Goal: Information Seeking & Learning: Learn about a topic

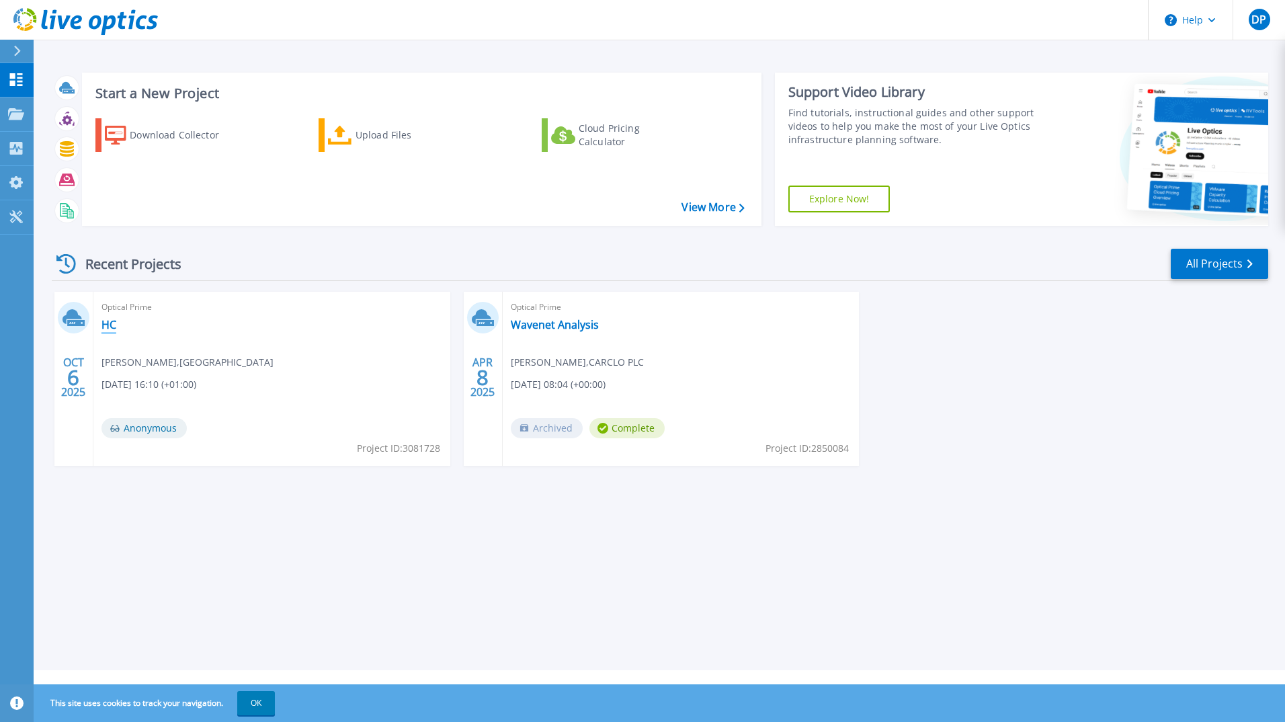
click at [115, 325] on link "HC" at bounding box center [108, 324] width 15 height 13
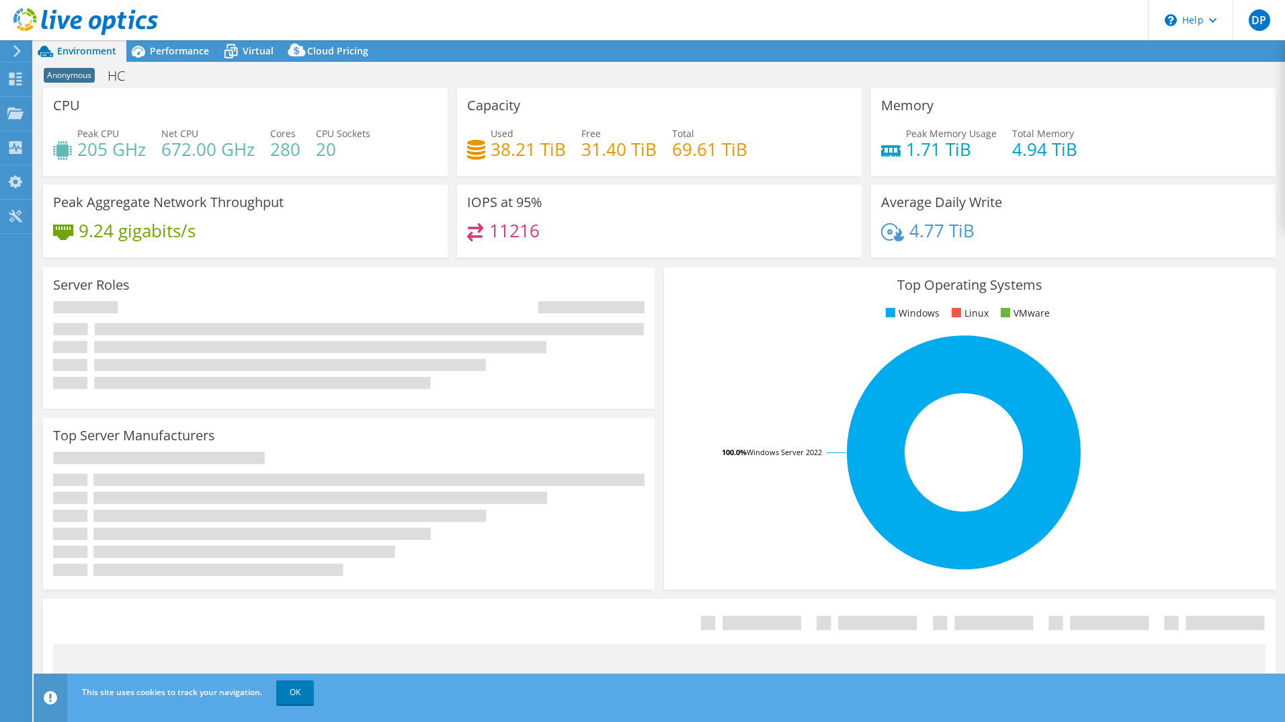
select select "USD"
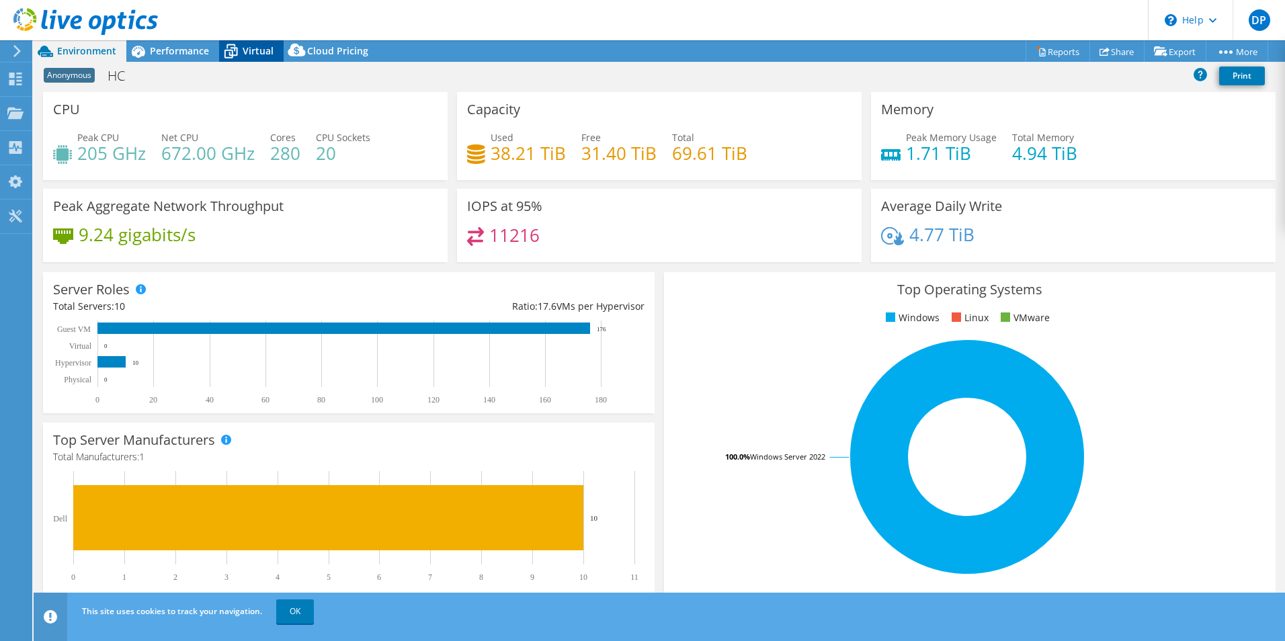
click at [251, 54] on span "Virtual" at bounding box center [258, 50] width 31 height 13
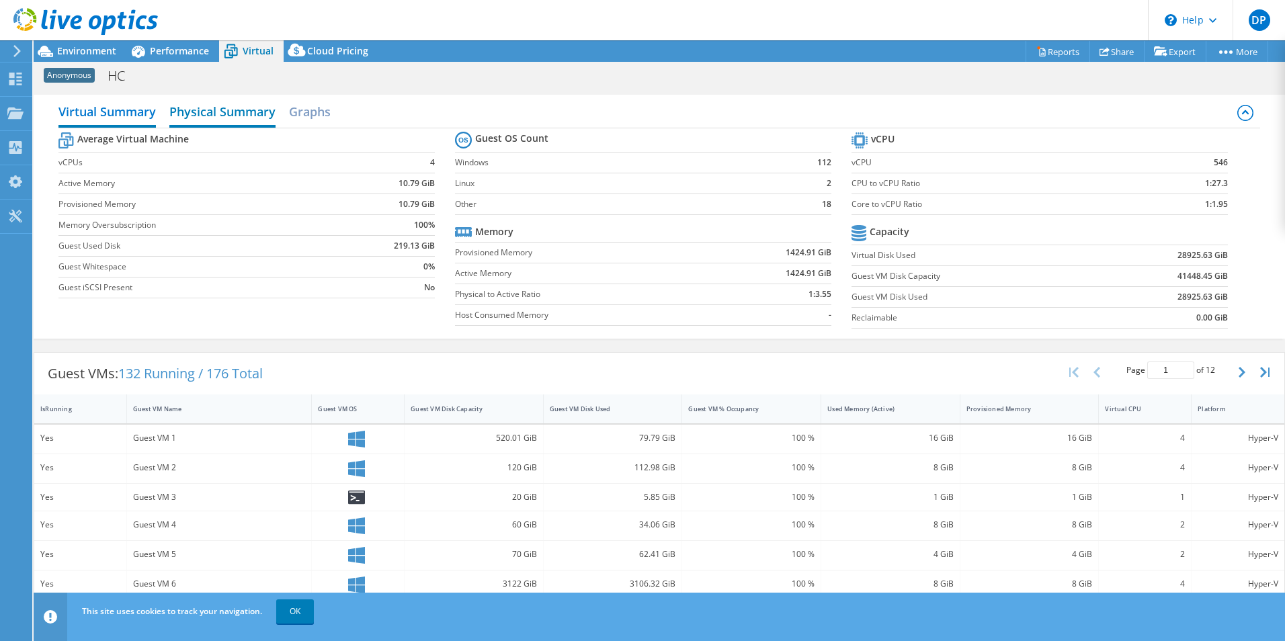
click at [221, 112] on h2 "Physical Summary" at bounding box center [222, 113] width 106 height 30
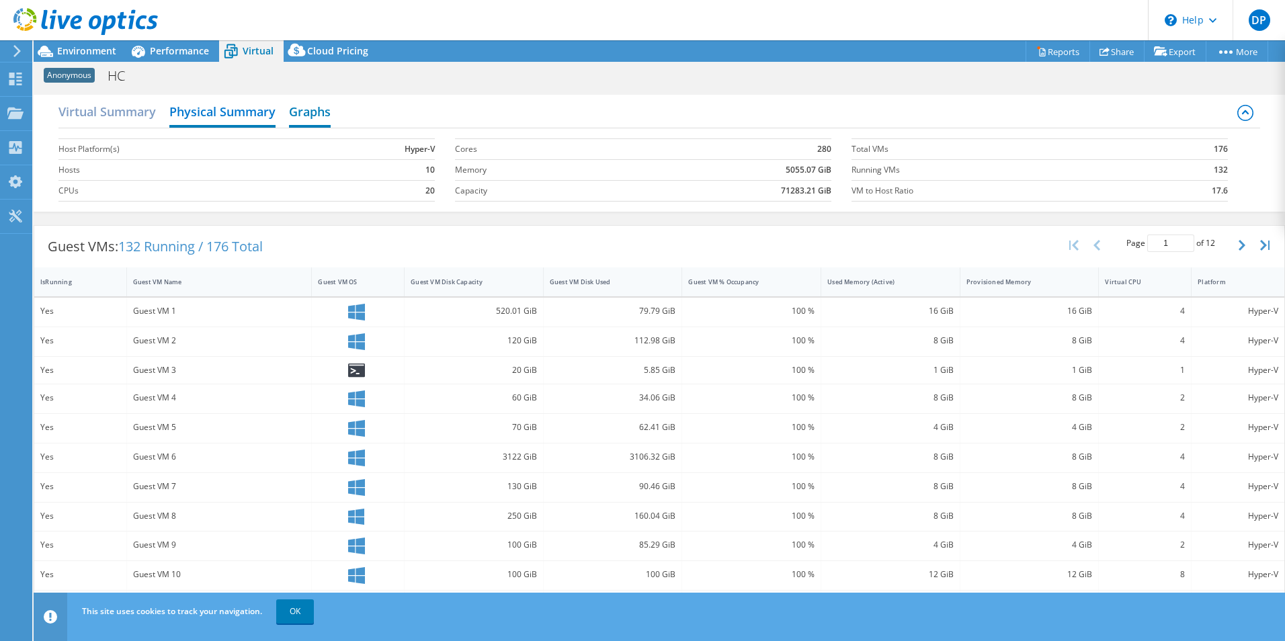
click at [303, 113] on h2 "Graphs" at bounding box center [310, 113] width 42 height 30
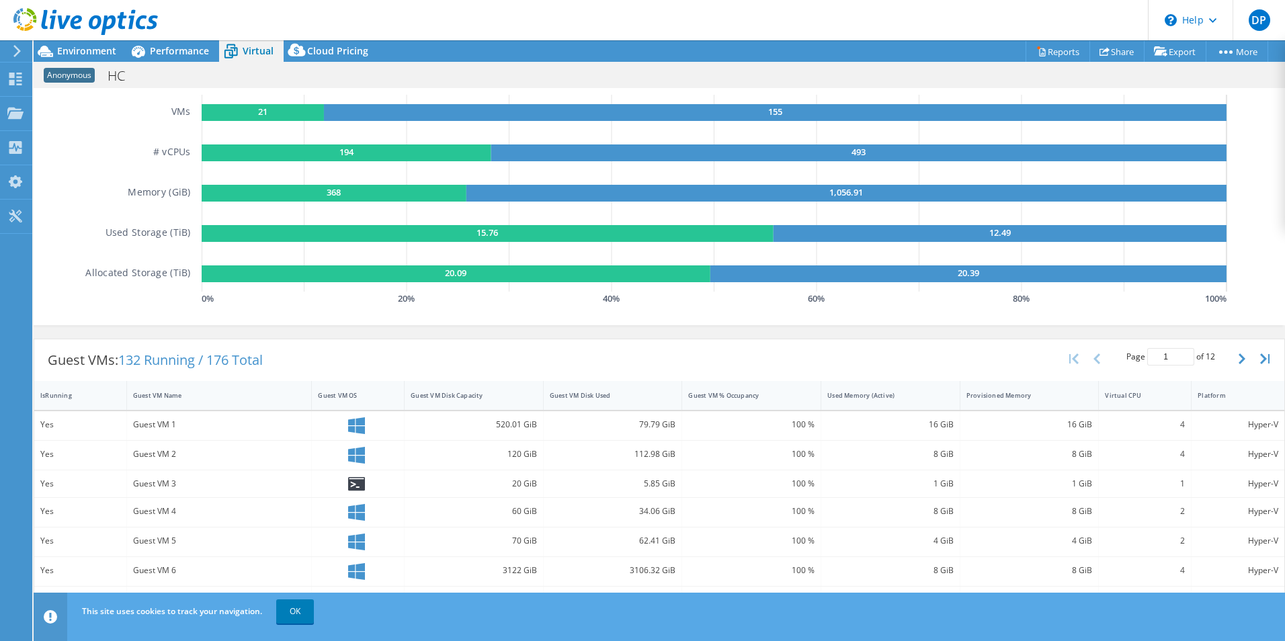
scroll to position [134, 0]
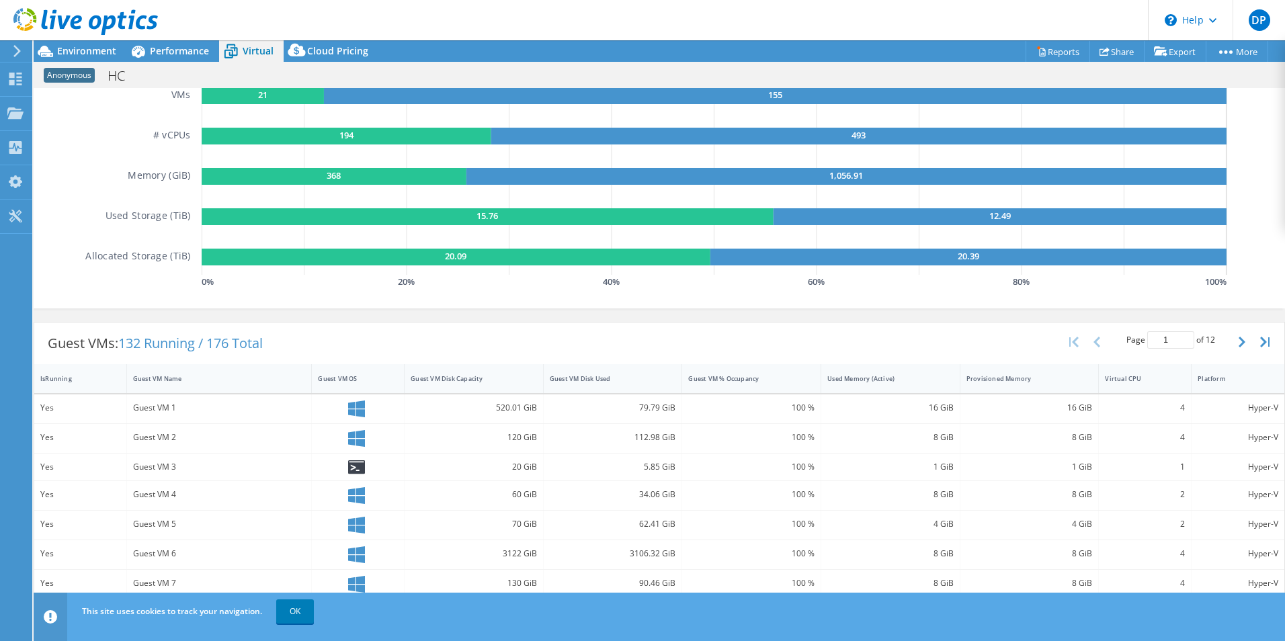
click at [16, 52] on icon at bounding box center [17, 51] width 10 height 12
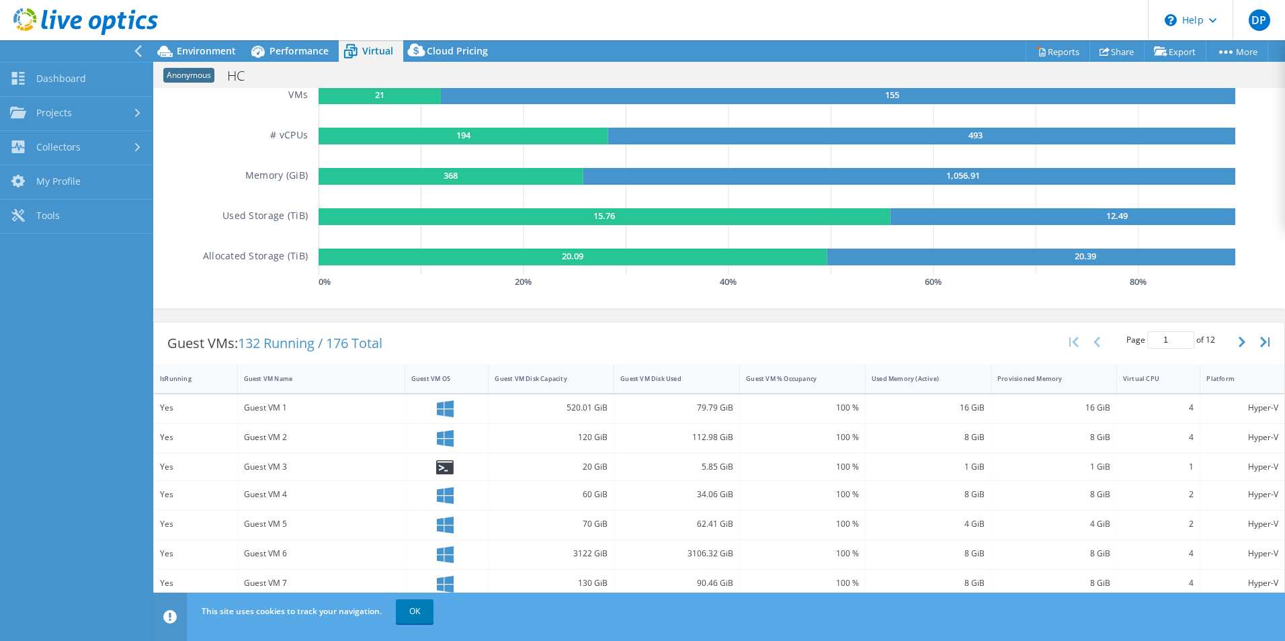
click at [17, 52] on div at bounding box center [73, 51] width 153 height 22
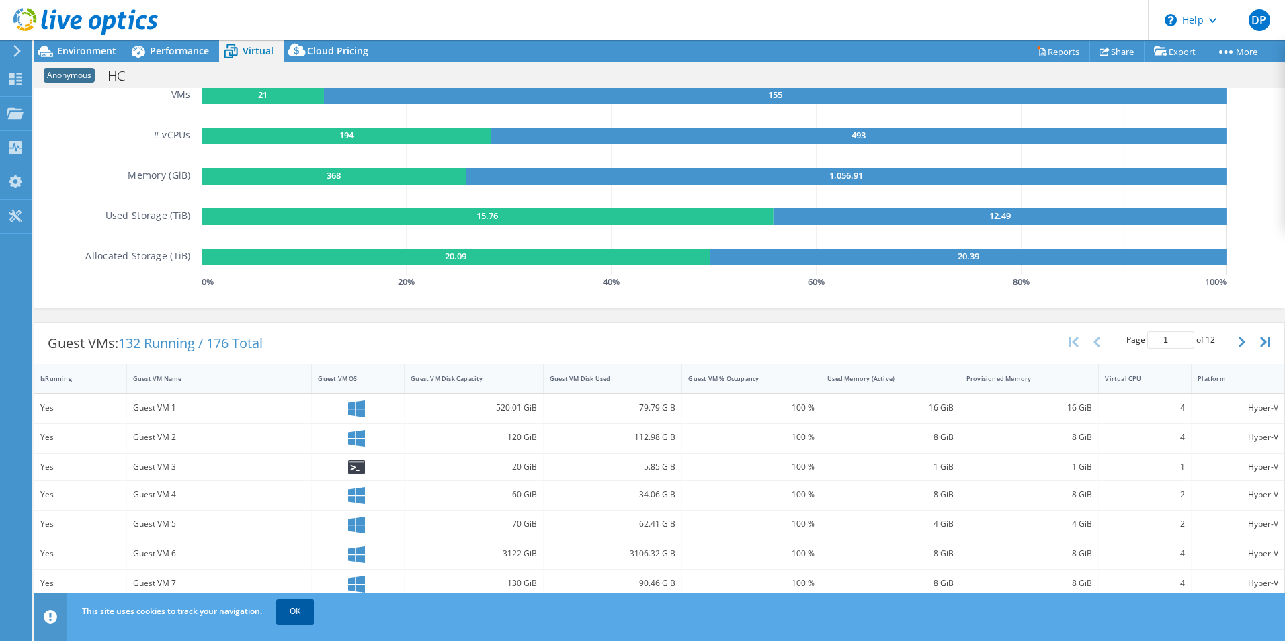
click at [308, 614] on link "OK" at bounding box center [295, 611] width 38 height 24
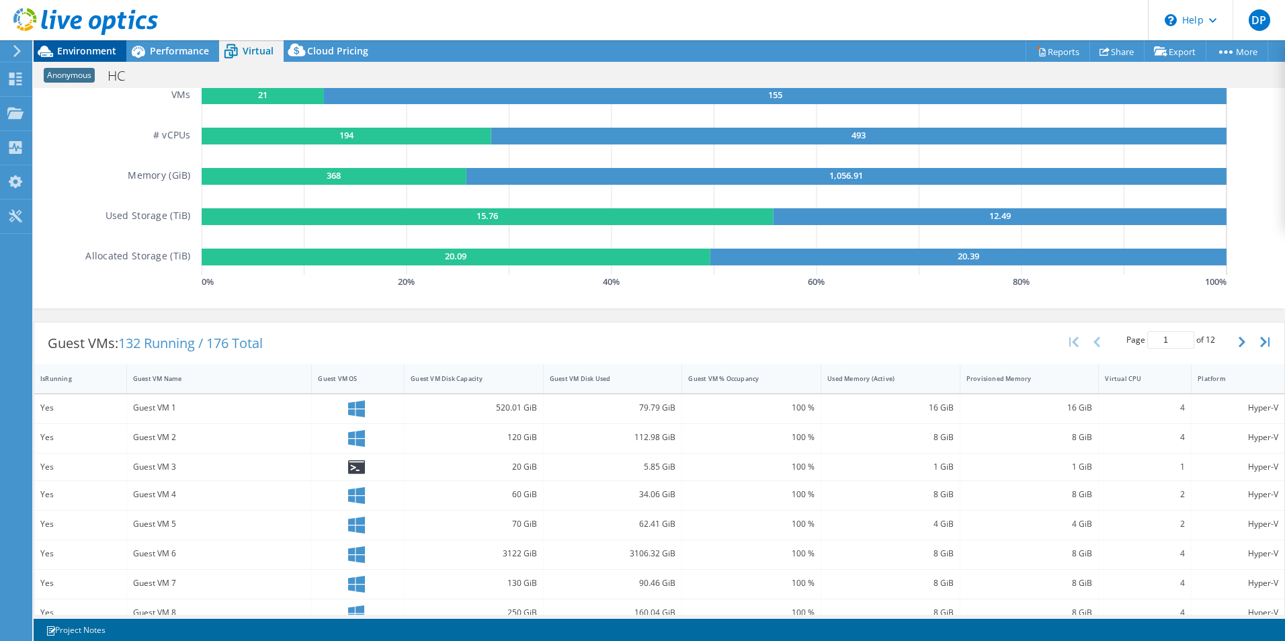
click at [89, 54] on span "Environment" at bounding box center [86, 50] width 59 height 13
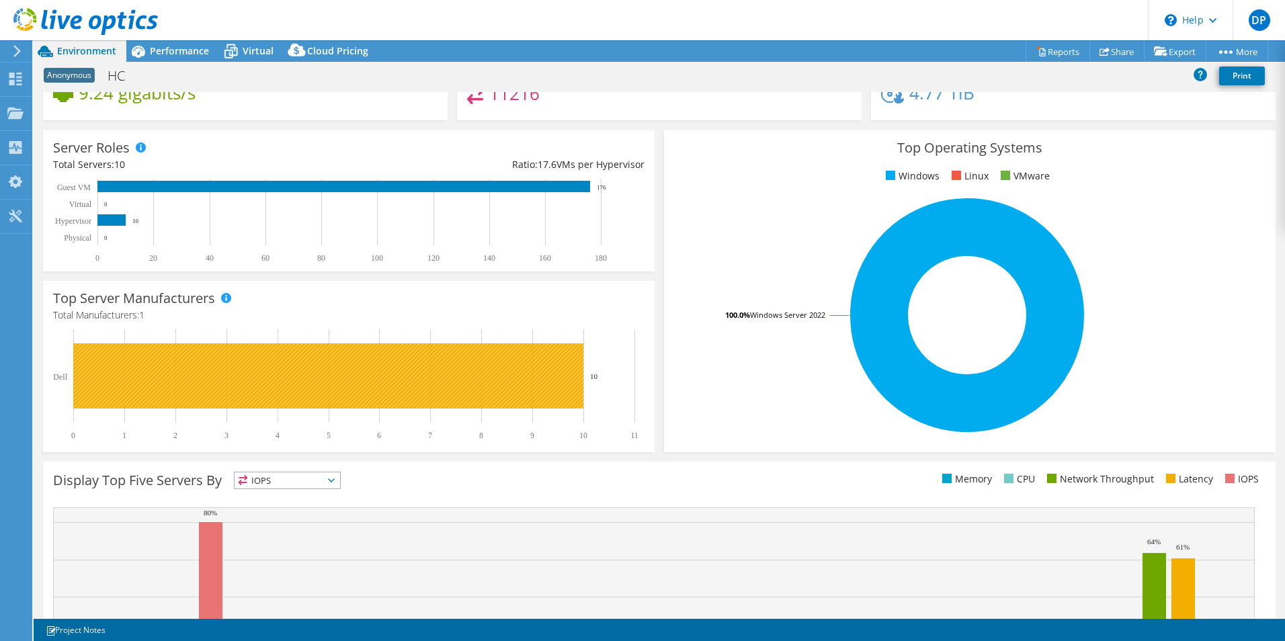
scroll to position [0, 0]
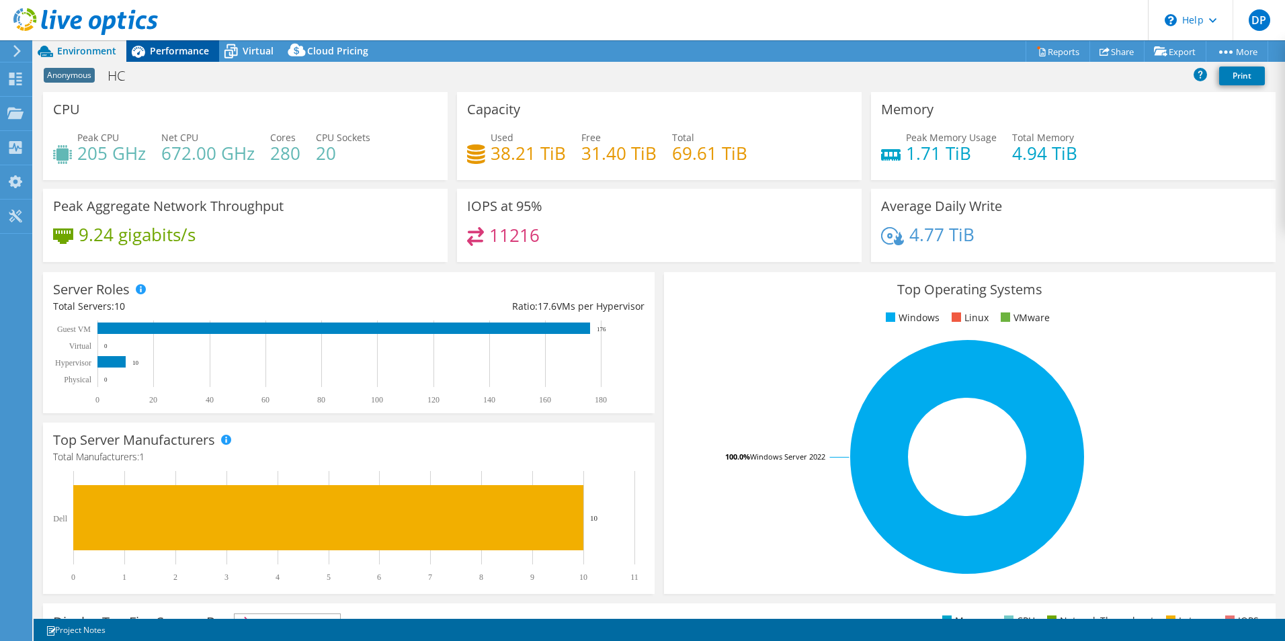
click at [164, 51] on span "Performance" at bounding box center [179, 50] width 59 height 13
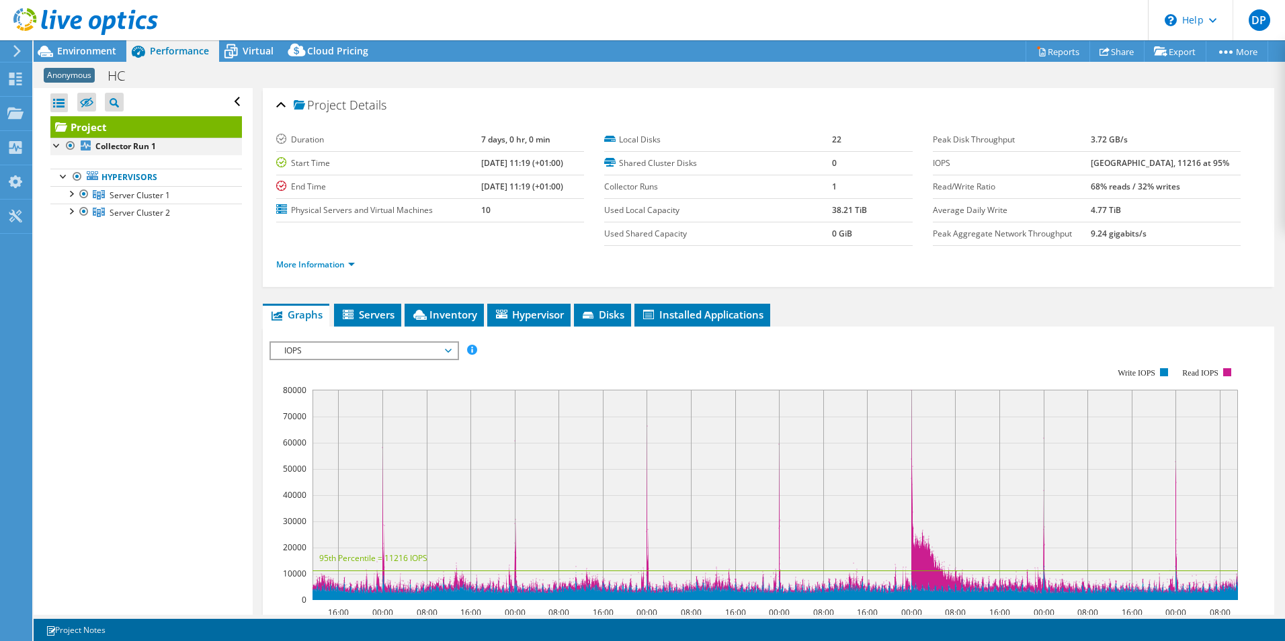
click at [56, 146] on div at bounding box center [56, 144] width 13 height 13
click at [55, 146] on div at bounding box center [56, 144] width 13 height 13
click at [60, 178] on div at bounding box center [63, 175] width 13 height 13
click at [61, 178] on div at bounding box center [63, 175] width 13 height 13
click at [65, 191] on div at bounding box center [70, 192] width 13 height 13
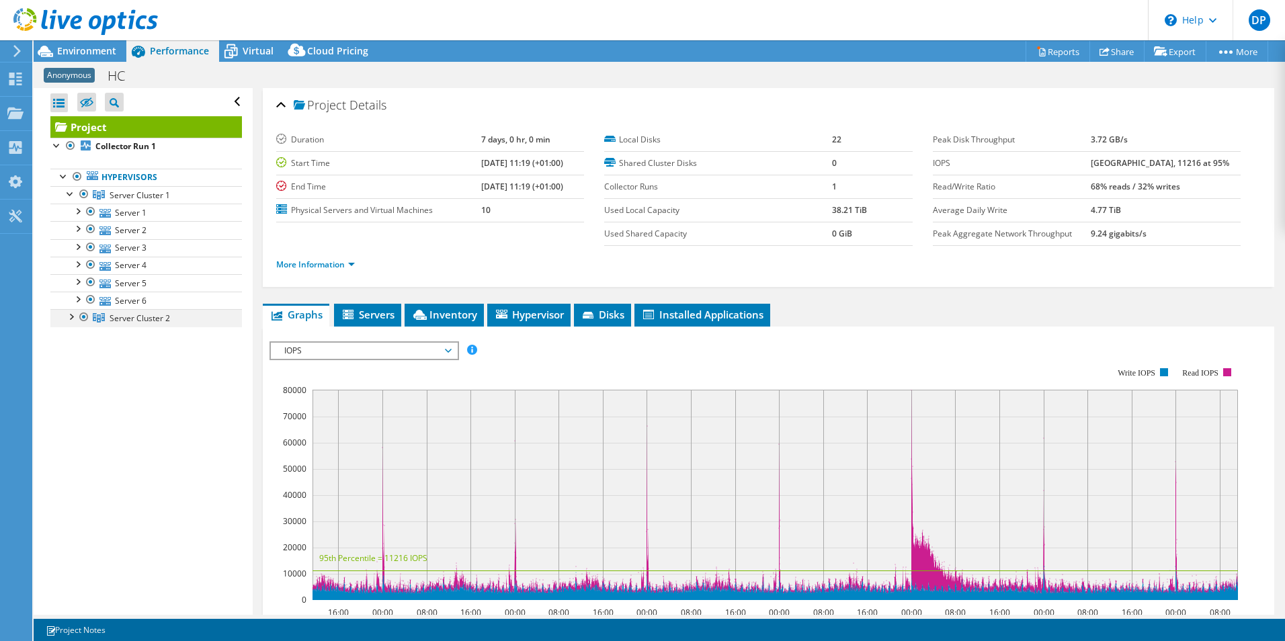
click at [75, 316] on div at bounding box center [70, 315] width 13 height 13
click at [44, 113] on div "Projects" at bounding box center [64, 114] width 65 height 34
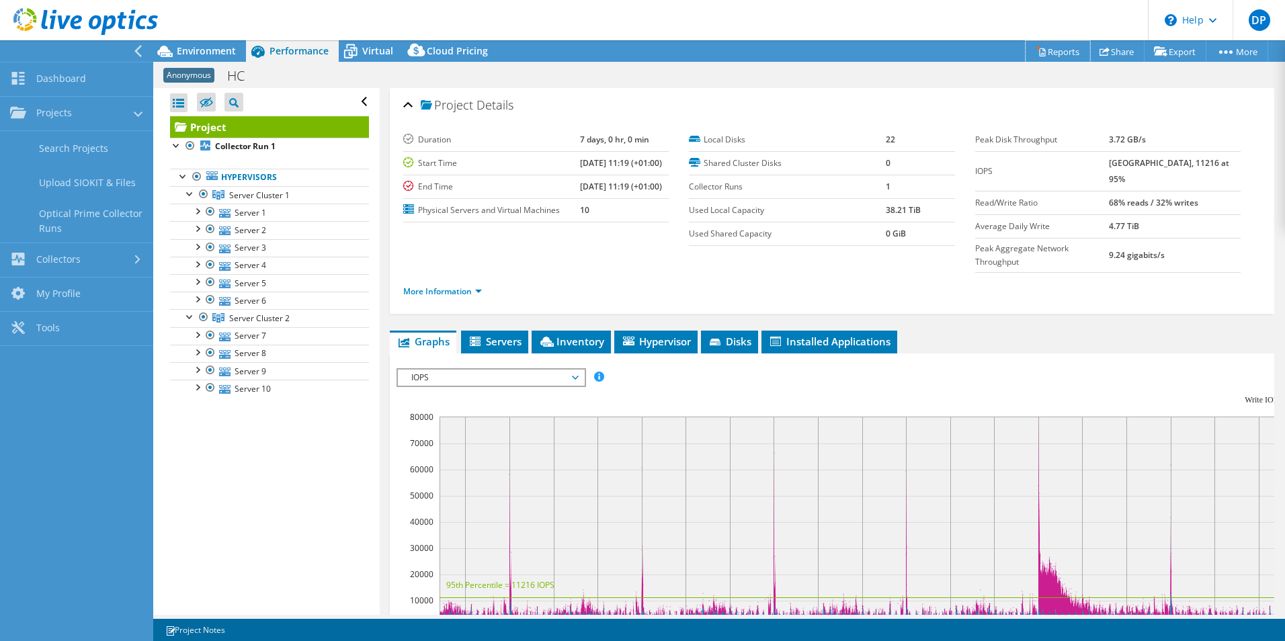
click at [1074, 50] on link "Reports" at bounding box center [1057, 51] width 65 height 21
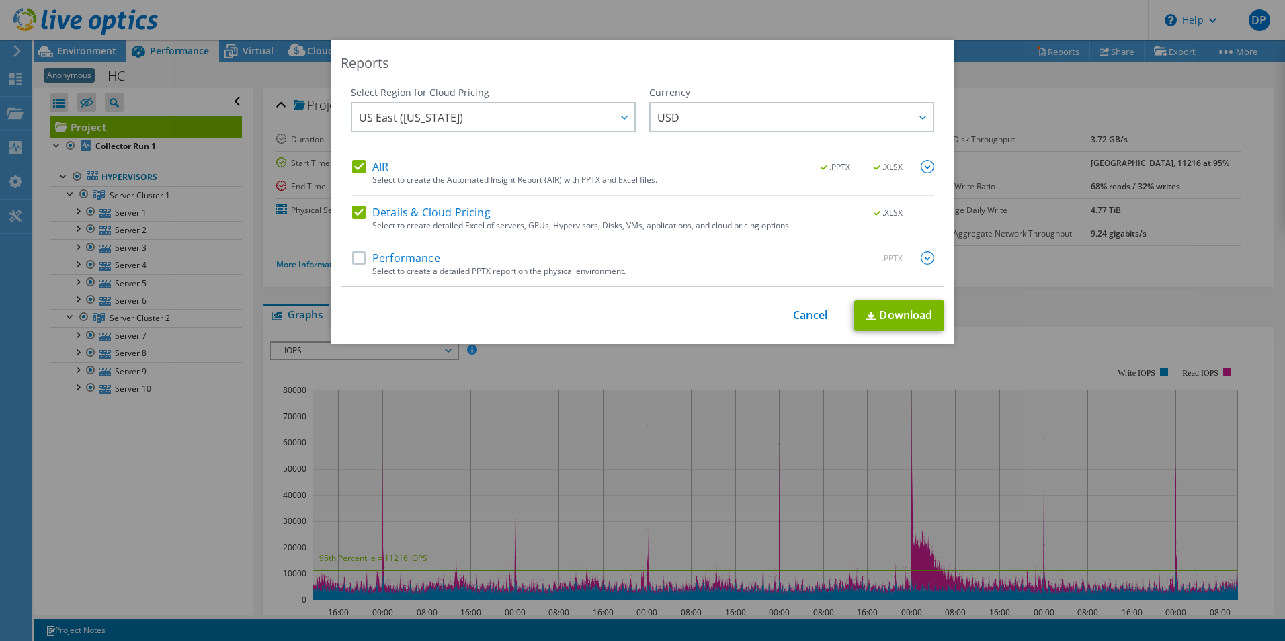
click at [821, 311] on link "Cancel" at bounding box center [810, 315] width 34 height 13
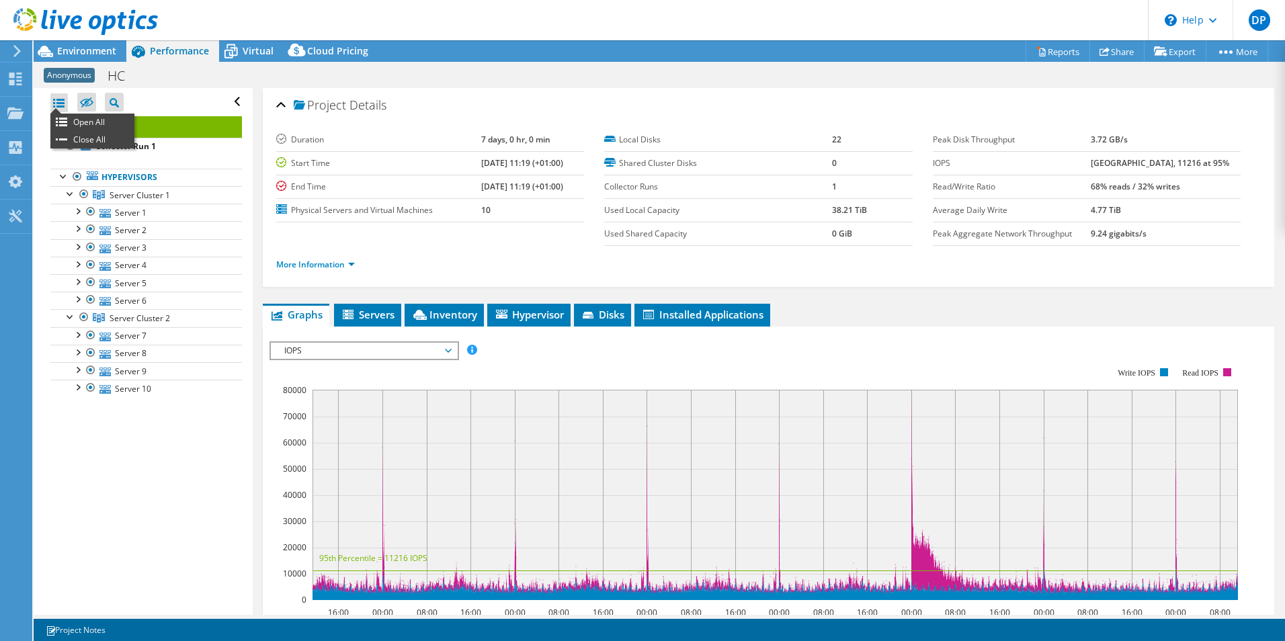
click at [65, 105] on div at bounding box center [58, 102] width 17 height 19
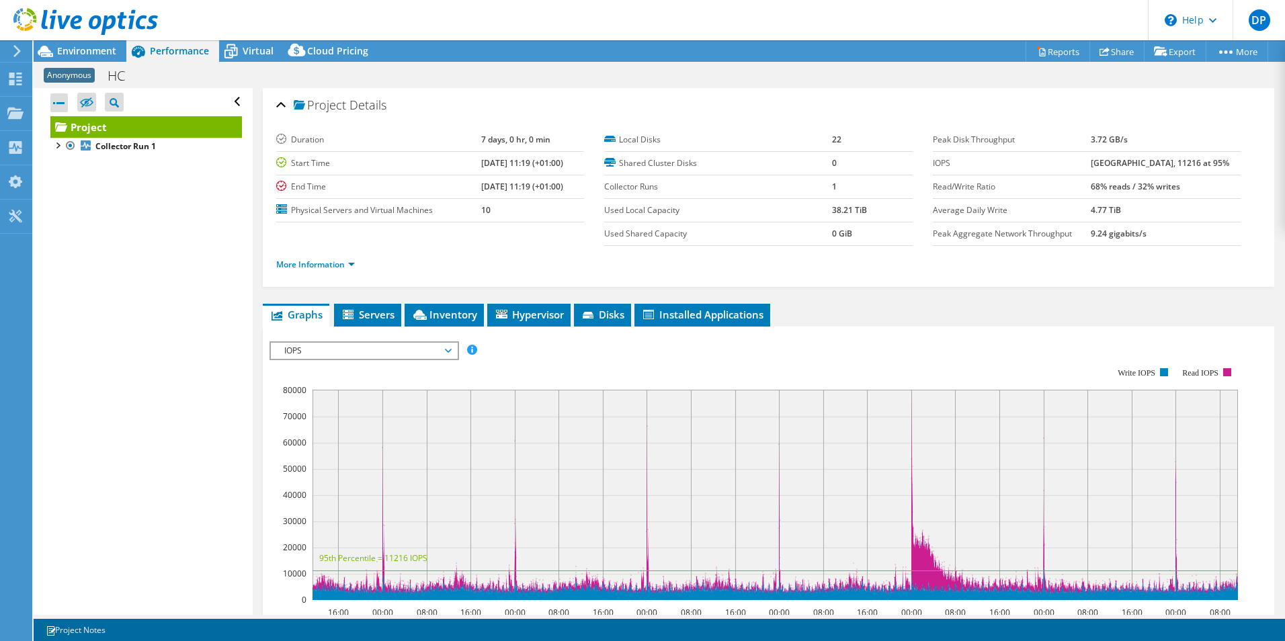
click at [63, 105] on div at bounding box center [58, 102] width 17 height 19
